Goal: Information Seeking & Learning: Learn about a topic

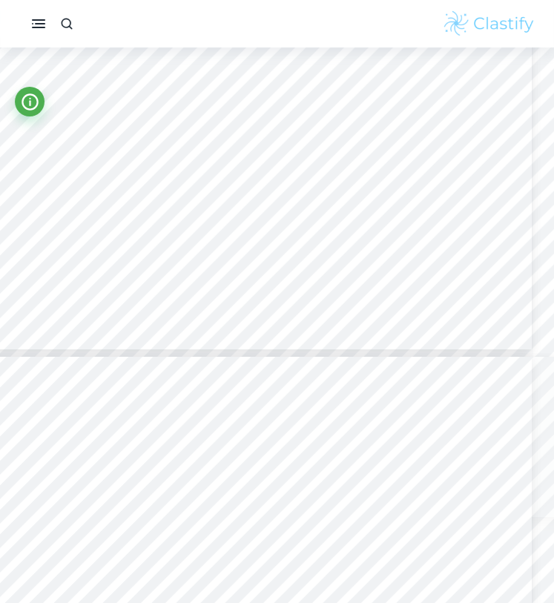
scroll to position [4925, 21]
type input "8"
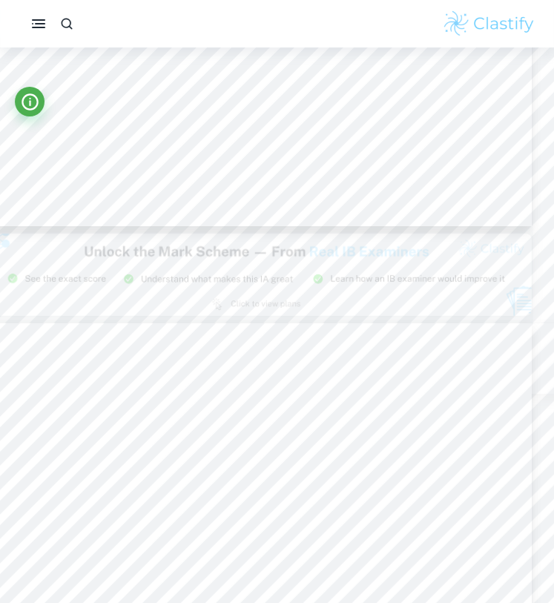
scroll to position [5770, 21]
